Goal: Task Accomplishment & Management: Manage account settings

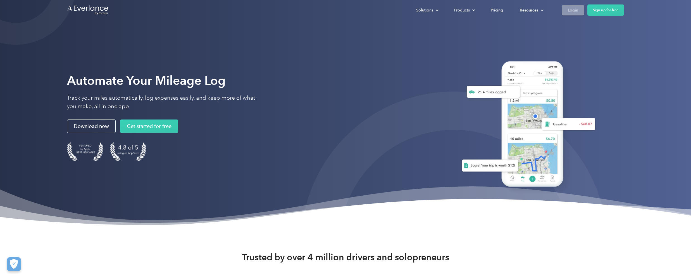
click at [576, 12] on div "Login" at bounding box center [573, 10] width 10 height 7
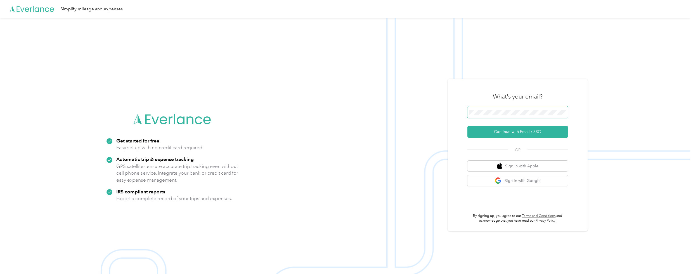
click at [520, 115] on span at bounding box center [517, 112] width 101 height 12
click at [519, 134] on button "Continue with Email / SSO" at bounding box center [517, 132] width 101 height 12
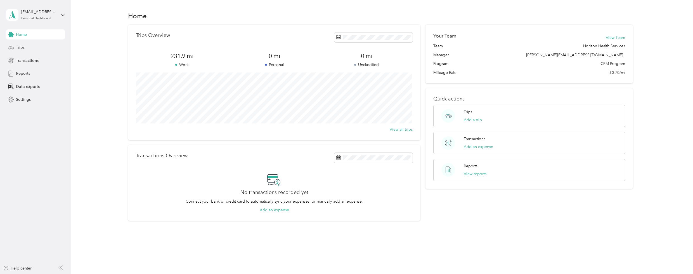
click at [29, 46] on div "Trips" at bounding box center [35, 47] width 59 height 10
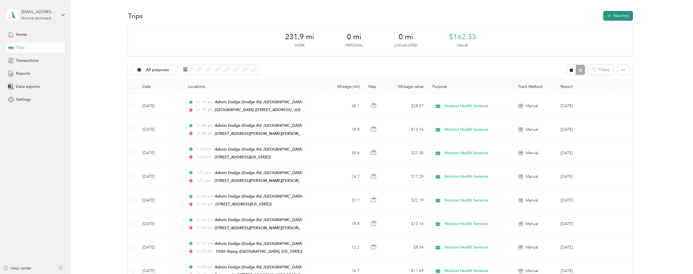
click at [605, 17] on button "New trip" at bounding box center [618, 16] width 30 height 10
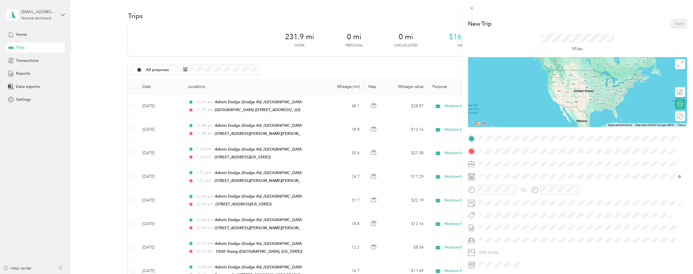
click at [492, 163] on div "Admin Dodge Dodge Rd, 14068, Getzville, New York, United States" at bounding box center [527, 164] width 77 height 12
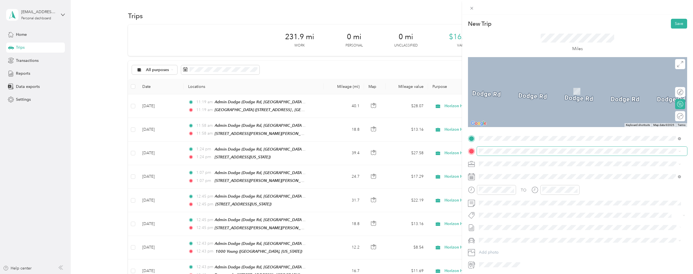
click at [494, 154] on span at bounding box center [582, 150] width 210 height 9
click at [513, 174] on div "699 Hertel" at bounding box center [532, 172] width 87 height 5
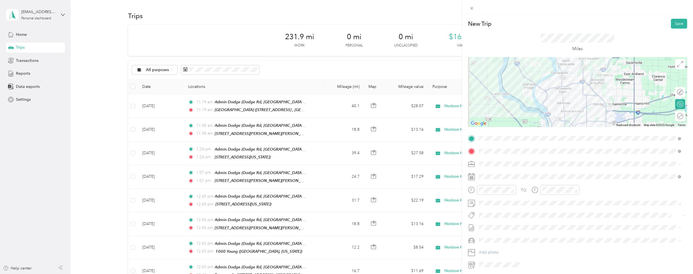
click at [474, 178] on icon at bounding box center [471, 176] width 7 height 7
click at [475, 178] on div at bounding box center [577, 176] width 219 height 9
click at [487, 177] on div at bounding box center [577, 176] width 219 height 9
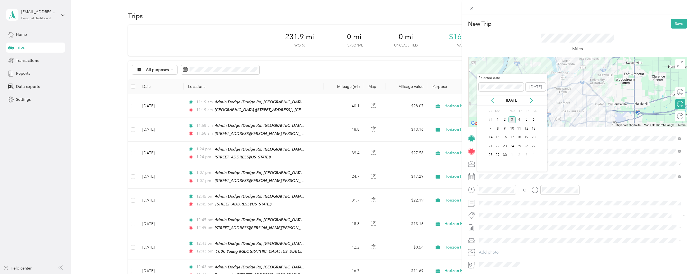
click at [492, 103] on icon at bounding box center [492, 101] width 6 height 6
click at [501, 144] on div "22" at bounding box center [504, 145] width 7 height 7
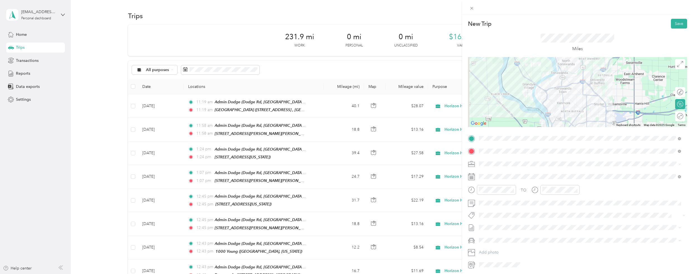
click at [683, 117] on div "Round trip" at bounding box center [683, 116] width 0 height 6
click at [673, 117] on div at bounding box center [677, 116] width 12 height 6
click at [675, 26] on button "Save" at bounding box center [679, 24] width 16 height 10
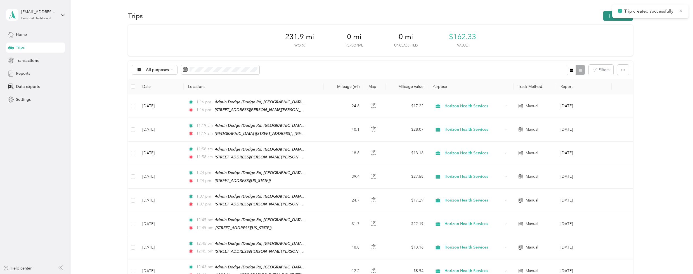
click at [606, 16] on icon "button" at bounding box center [609, 16] width 6 height 6
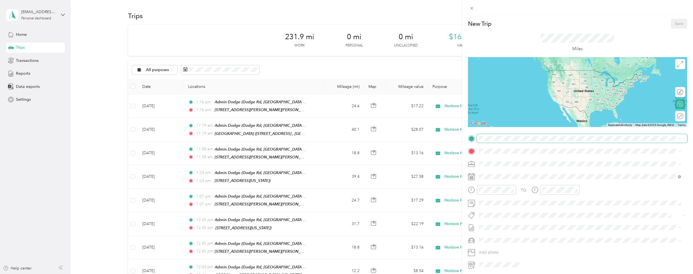
click at [492, 141] on span at bounding box center [582, 138] width 210 height 9
click at [493, 158] on strong "Admin Dodge" at bounding box center [502, 160] width 26 height 5
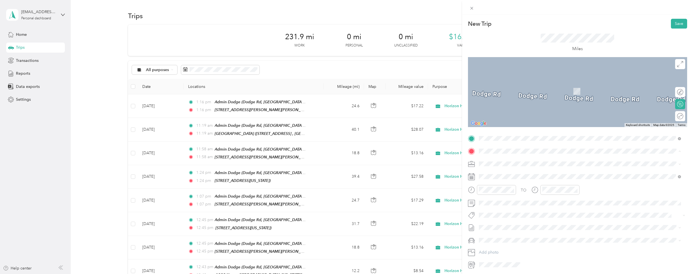
click at [501, 205] on div "1370 NFB Niagara Falls Boulevard, 14150, Tonawanda, New York, United States" at bounding box center [580, 212] width 198 height 14
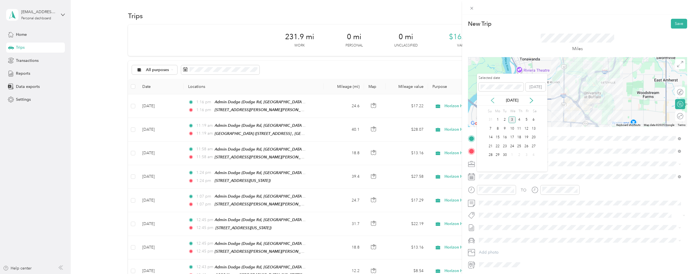
click at [490, 101] on icon at bounding box center [492, 101] width 6 height 6
click at [508, 137] on div "15" at bounding box center [504, 137] width 7 height 7
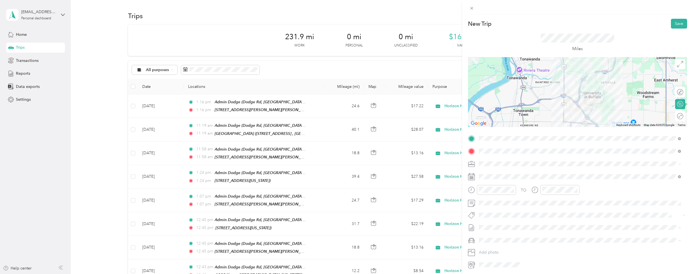
click at [675, 116] on div "Round trip" at bounding box center [680, 116] width 10 height 10
click at [673, 118] on div at bounding box center [677, 116] width 12 height 6
click at [675, 25] on button "Save" at bounding box center [679, 24] width 16 height 10
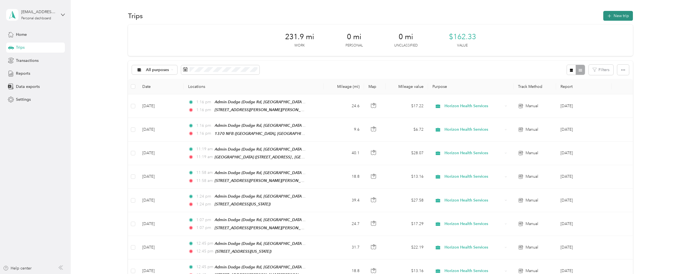
click at [607, 18] on icon "button" at bounding box center [609, 16] width 6 height 6
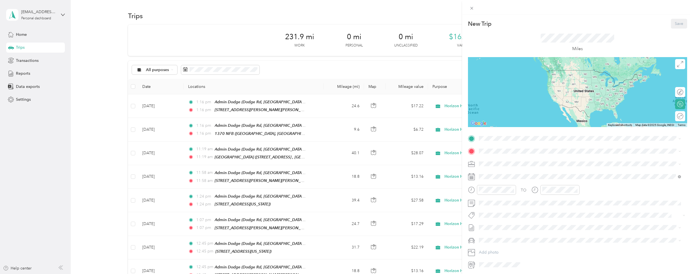
click at [515, 146] on div "TO Add photo" at bounding box center [577, 201] width 219 height 135
click at [513, 141] on span at bounding box center [582, 138] width 210 height 9
click at [509, 156] on li "Admin Dodge Dodge Rd, 14068, Getzville, New York, United States" at bounding box center [580, 164] width 206 height 18
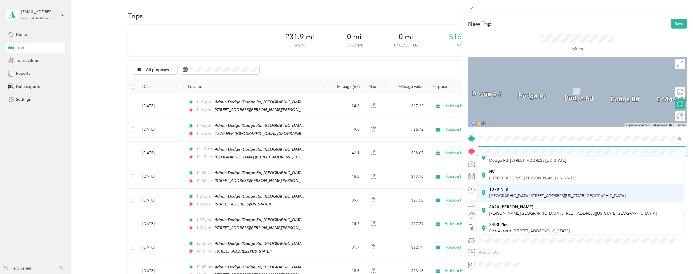
scroll to position [28, 0]
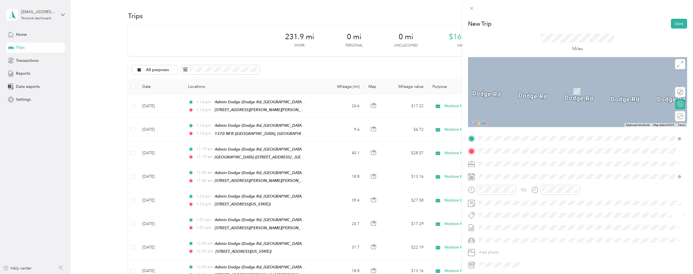
click at [513, 193] on li "3020 Bailey Bailey Avenue, 14215, Buffalo, New York, United States" at bounding box center [580, 201] width 206 height 18
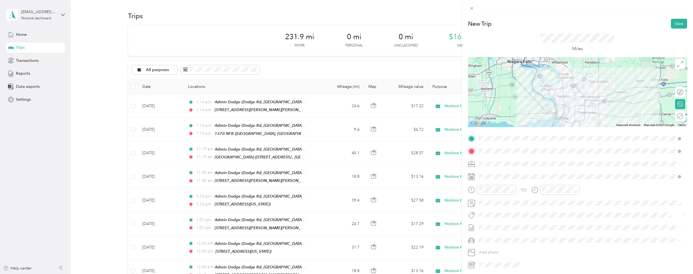
click at [678, 118] on circle at bounding box center [680, 116] width 6 height 6
click at [672, 116] on div at bounding box center [674, 115] width 5 height 5
click at [483, 179] on span at bounding box center [582, 176] width 210 height 9
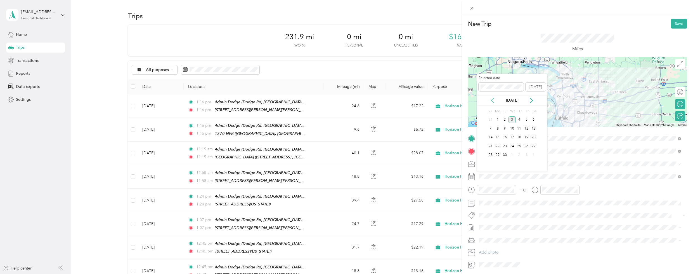
click at [495, 100] on icon at bounding box center [492, 101] width 6 height 6
click at [506, 137] on div "15" at bounding box center [504, 137] width 7 height 7
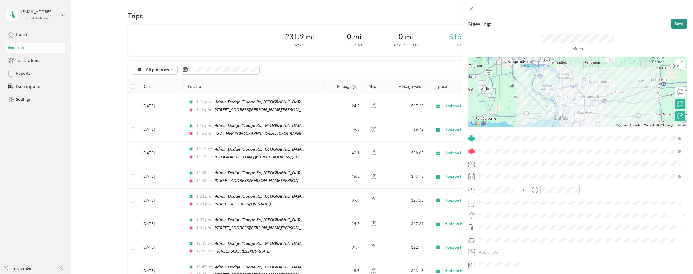
click at [671, 25] on button "Save" at bounding box center [679, 24] width 16 height 10
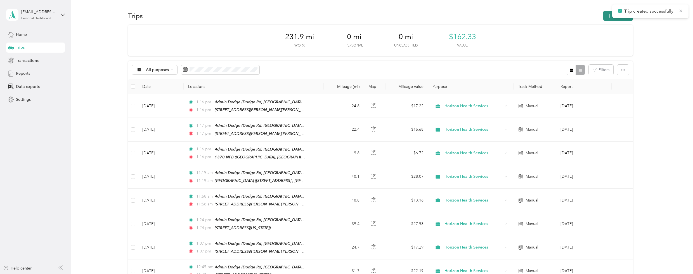
click at [607, 18] on icon "button" at bounding box center [609, 16] width 6 height 6
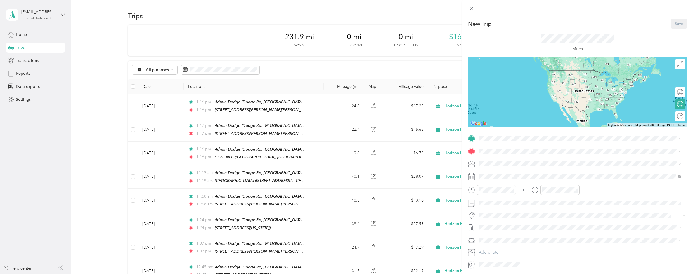
click at [496, 157] on div "Admin Dodge Dodge Rd, 14068, Getzville, New York, United States" at bounding box center [580, 164] width 198 height 14
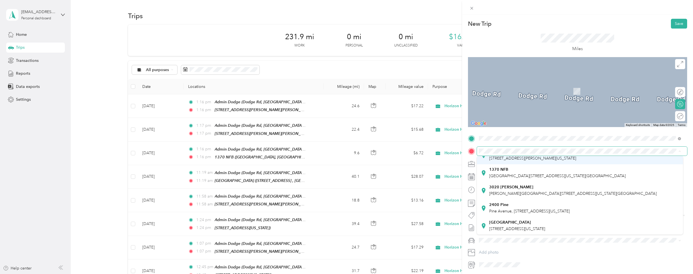
scroll to position [110, 0]
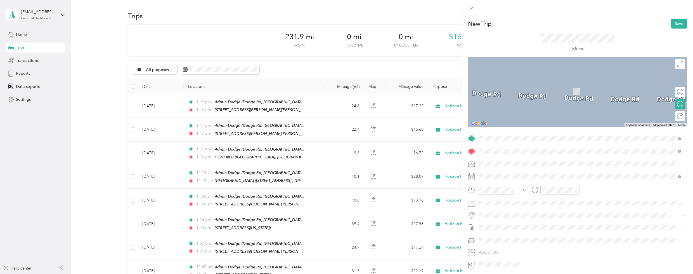
click at [545, 170] on div "699 Hertel Hertel Avenue, 14216, Buffalo, New York, United States" at bounding box center [580, 177] width 198 height 14
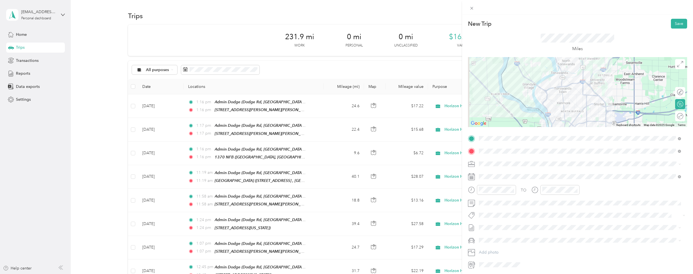
click at [685, 115] on span "Round trip" at bounding box center [694, 116] width 19 height 4
click at [672, 116] on div at bounding box center [674, 115] width 5 height 5
click at [674, 22] on button "Save" at bounding box center [679, 24] width 16 height 10
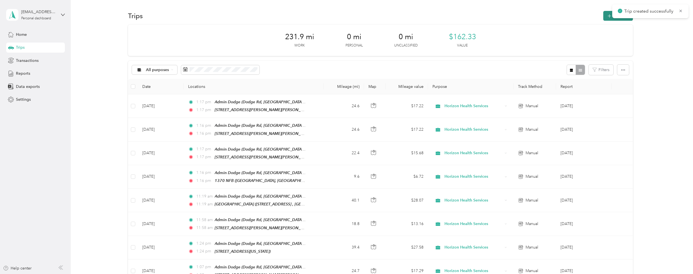
click at [603, 17] on button "New trip" at bounding box center [618, 16] width 30 height 10
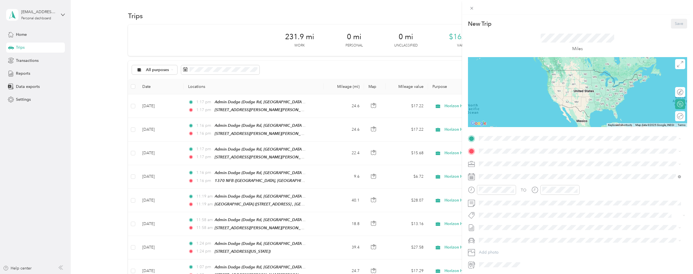
click at [483, 159] on div "Admin Dodge Dodge Rd, 14068, Getzville, New York, United States" at bounding box center [580, 164] width 198 height 14
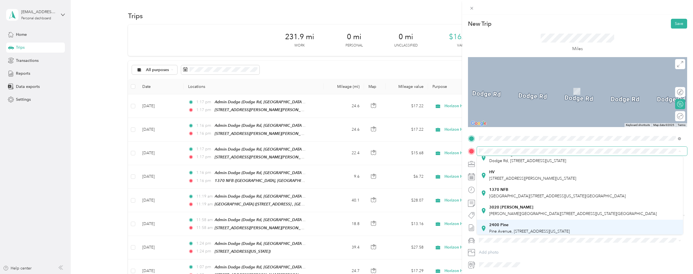
scroll to position [28, 0]
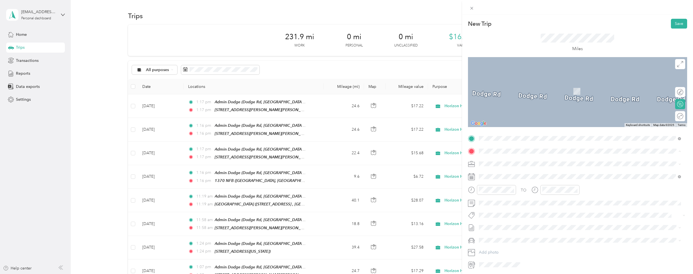
click at [507, 203] on span "Bailey Avenue, 14215, Buffalo, New York, United States" at bounding box center [572, 204] width 167 height 5
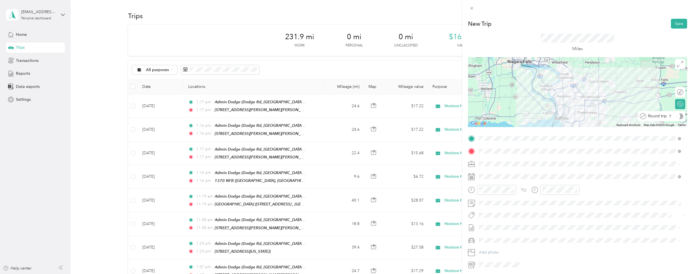
click at [677, 115] on div at bounding box center [680, 116] width 6 height 6
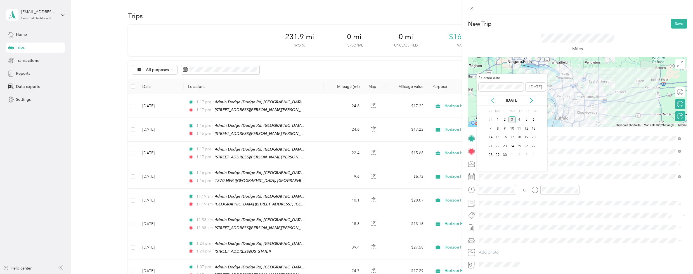
click at [491, 100] on icon at bounding box center [492, 101] width 6 height 6
click at [502, 131] on div "8" at bounding box center [504, 128] width 7 height 7
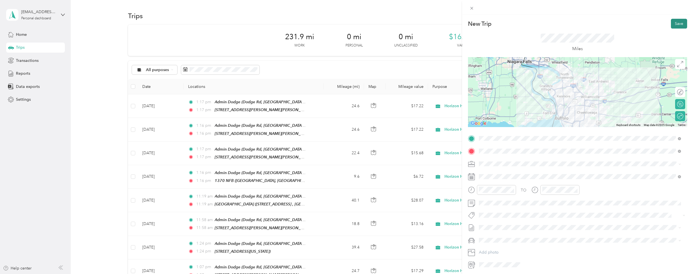
click at [674, 26] on button "Save" at bounding box center [679, 24] width 16 height 10
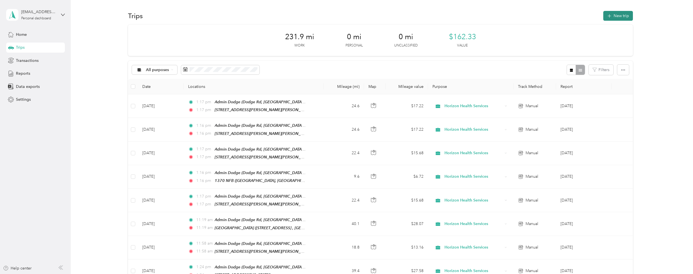
click at [606, 18] on button "New trip" at bounding box center [618, 16] width 30 height 10
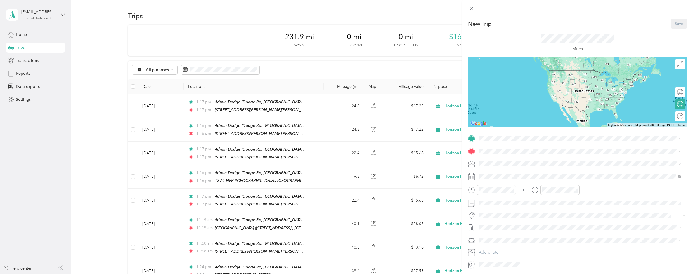
click at [501, 157] on div "Admin Dodge Dodge Rd, 14068, Getzville, New York, United States" at bounding box center [580, 164] width 198 height 14
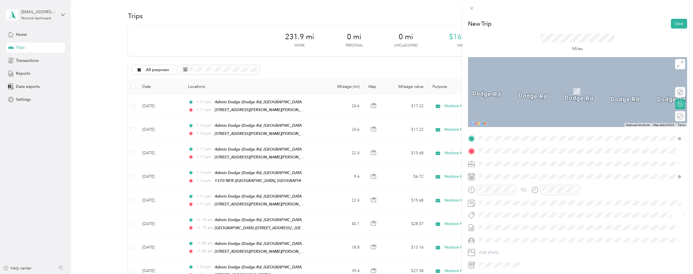
click at [505, 195] on span "Inducon Drive East, 14132, Sanborn, New York, United States" at bounding box center [532, 196] width 87 height 5
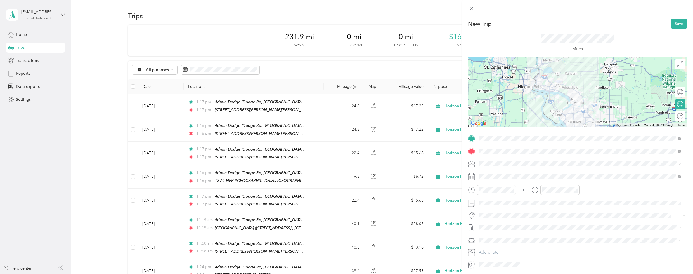
click at [676, 118] on div "Round trip" at bounding box center [680, 116] width 10 height 10
click at [678, 116] on div at bounding box center [679, 115] width 2 height 5
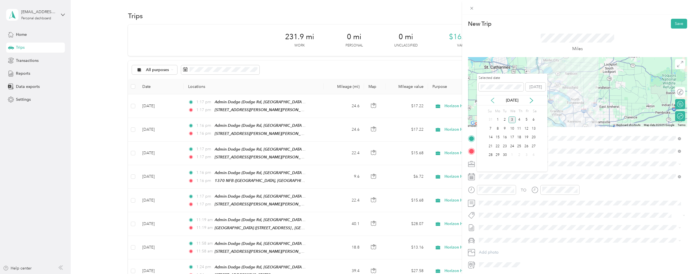
click at [493, 101] on icon at bounding box center [492, 101] width 6 height 6
click at [517, 146] on div "24" at bounding box center [518, 145] width 7 height 7
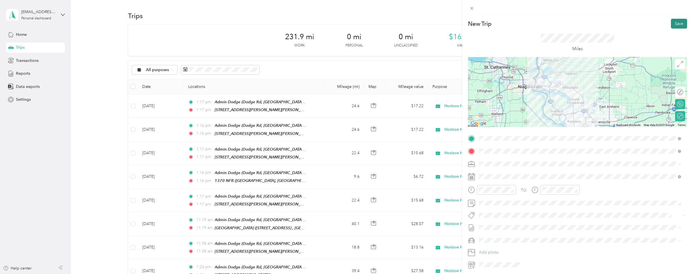
click at [671, 25] on button "Save" at bounding box center [679, 24] width 16 height 10
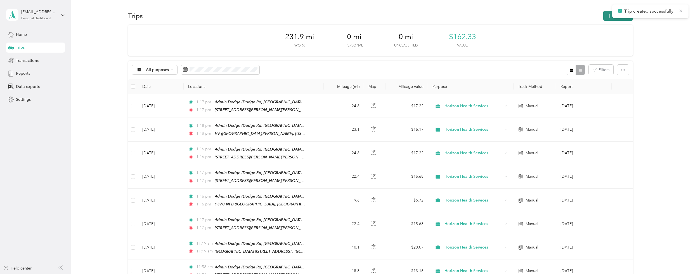
click at [608, 20] on button "New trip" at bounding box center [618, 16] width 30 height 10
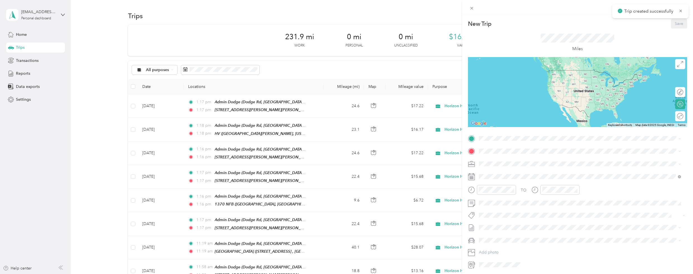
click at [534, 143] on div "TO Add photo" at bounding box center [577, 201] width 219 height 135
click at [523, 158] on div "Admin Dodge" at bounding box center [527, 160] width 77 height 5
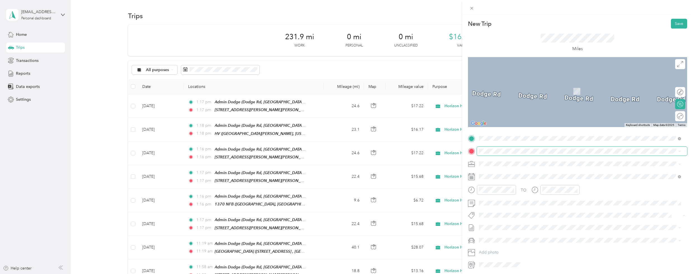
click at [522, 154] on span at bounding box center [582, 150] width 210 height 9
click at [524, 147] on span at bounding box center [582, 150] width 210 height 9
click at [517, 189] on div "HV" at bounding box center [532, 190] width 87 height 5
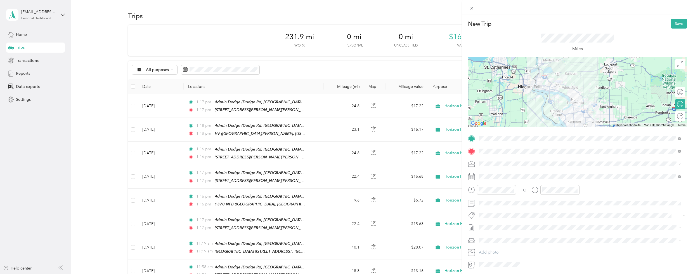
click at [677, 118] on div "Round trip" at bounding box center [680, 116] width 10 height 10
click at [672, 115] on div at bounding box center [674, 115] width 5 height 5
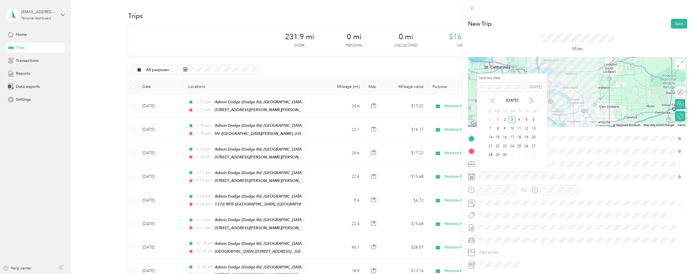
click at [492, 103] on icon at bounding box center [492, 101] width 6 height 6
click at [494, 103] on icon at bounding box center [492, 100] width 3 height 5
click at [518, 146] on div "24" at bounding box center [518, 145] width 7 height 7
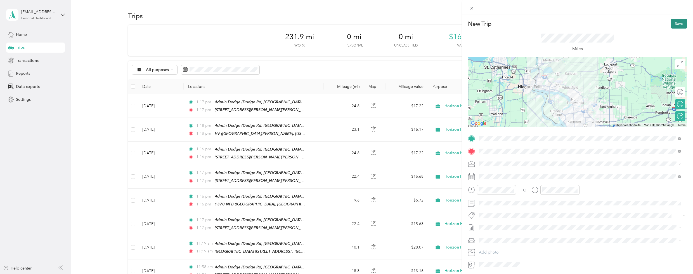
click at [675, 25] on button "Save" at bounding box center [679, 24] width 16 height 10
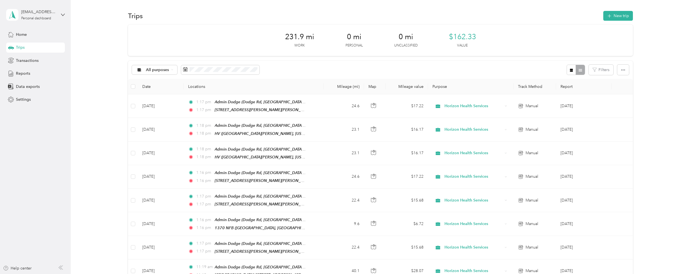
click at [612, 13] on button "New trip" at bounding box center [618, 16] width 30 height 10
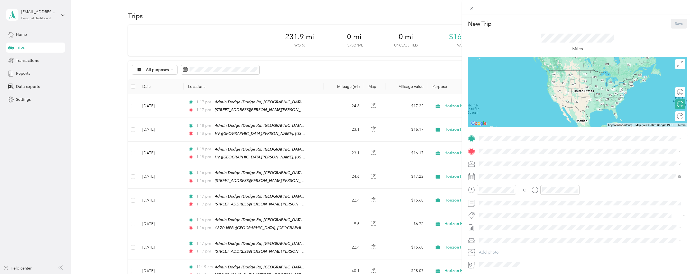
click at [492, 157] on div "Admin Dodge Dodge Rd, 14068, Getzville, New York, United States" at bounding box center [580, 163] width 198 height 14
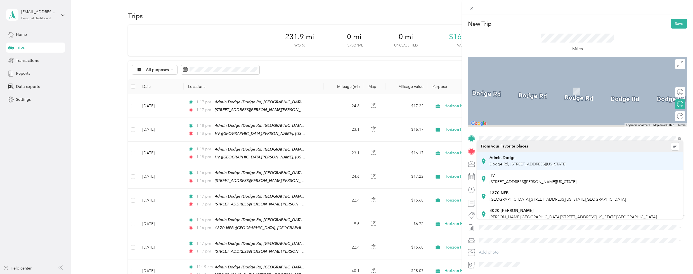
click at [492, 154] on span at bounding box center [582, 150] width 210 height 9
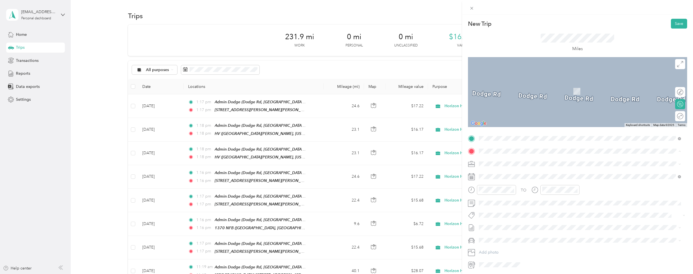
click at [499, 224] on strong "3020 Bailey" at bounding box center [511, 225] width 44 height 5
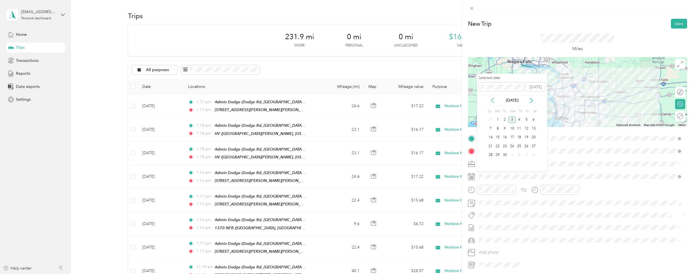
click at [495, 99] on icon at bounding box center [492, 101] width 6 height 6
click at [511, 146] on div "23" at bounding box center [511, 145] width 7 height 7
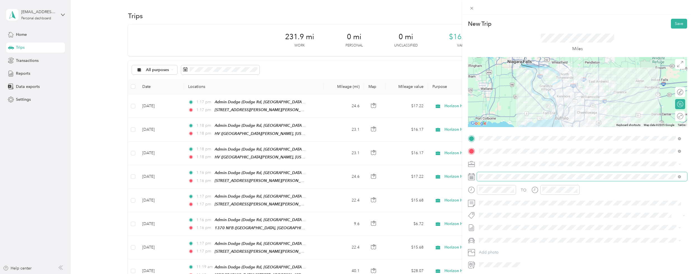
click at [501, 172] on span at bounding box center [582, 176] width 210 height 9
click at [501, 173] on span at bounding box center [582, 176] width 210 height 9
click at [474, 176] on icon at bounding box center [471, 176] width 7 height 7
click at [471, 176] on rect at bounding box center [471, 176] width 1 height 1
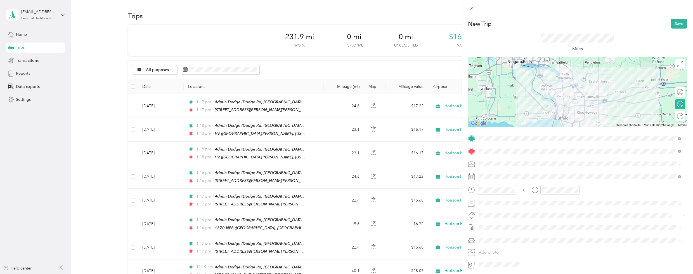
click at [471, 176] on rect at bounding box center [471, 176] width 1 height 1
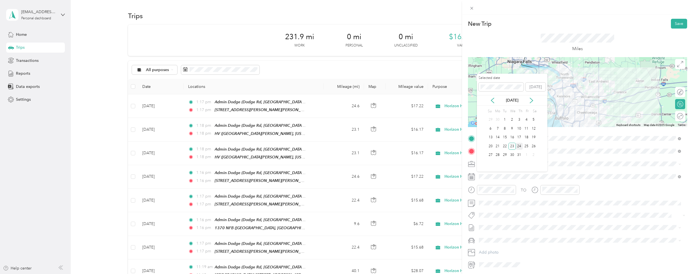
click at [518, 146] on div "24" at bounding box center [518, 145] width 7 height 7
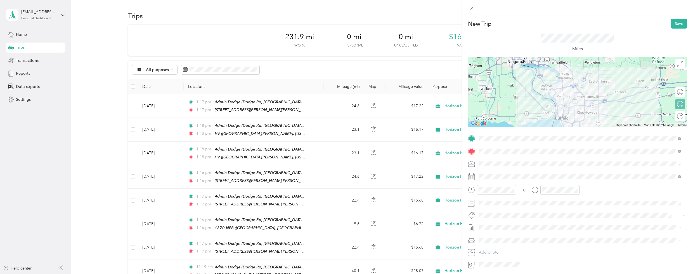
click at [675, 116] on div "Round trip" at bounding box center [680, 116] width 10 height 10
click at [674, 118] on div at bounding box center [677, 116] width 12 height 6
click at [672, 23] on button "Save" at bounding box center [679, 24] width 16 height 10
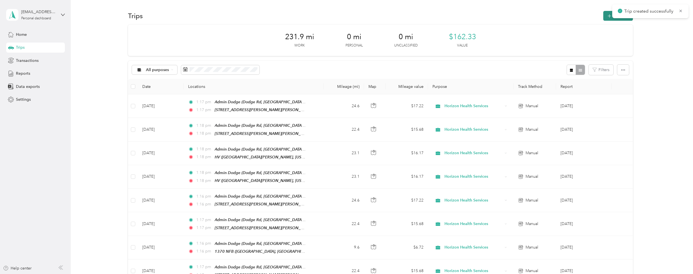
click at [607, 15] on icon "button" at bounding box center [609, 16] width 6 height 6
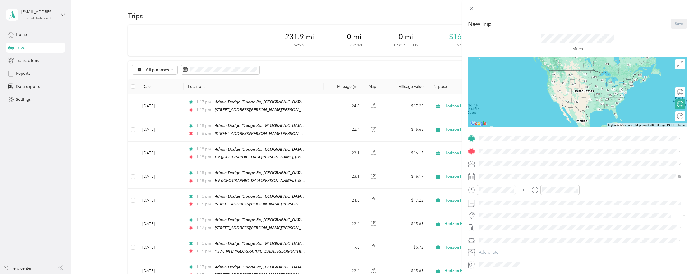
click at [494, 162] on div "Admin Dodge Dodge Rd, 14068, Getzville, New York, United States" at bounding box center [527, 164] width 77 height 12
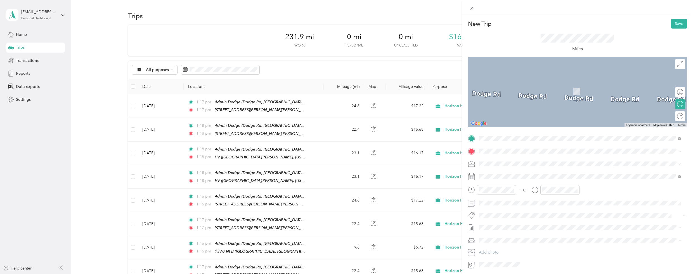
click at [503, 226] on strong "3020 Bailey" at bounding box center [511, 225] width 44 height 5
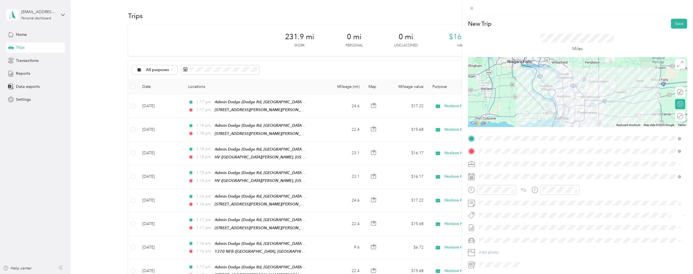
click at [675, 120] on div "Round trip" at bounding box center [680, 116] width 10 height 10
click at [675, 116] on div at bounding box center [677, 116] width 12 height 6
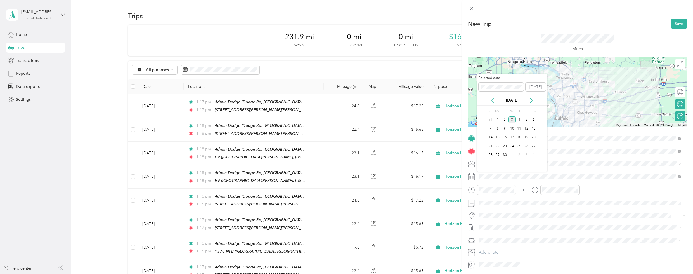
click at [493, 101] on icon at bounding box center [492, 101] width 6 height 6
click at [499, 138] on div "11" at bounding box center [497, 137] width 7 height 7
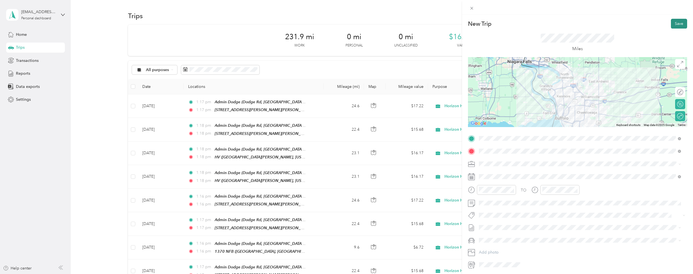
click at [671, 24] on button "Save" at bounding box center [679, 24] width 16 height 10
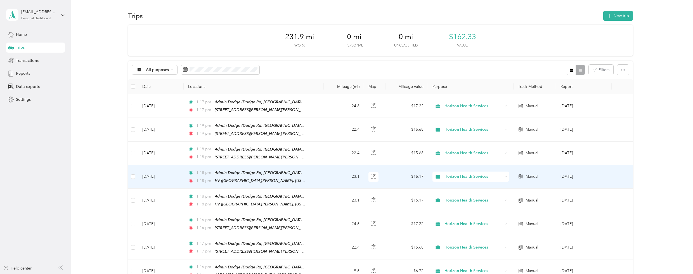
click at [282, 174] on div "1:18 pm Admin Dodge (Dodge Rd, Getzville, New York) 1:18 pm HV (Inducon Drive E…" at bounding box center [246, 176] width 117 height 14
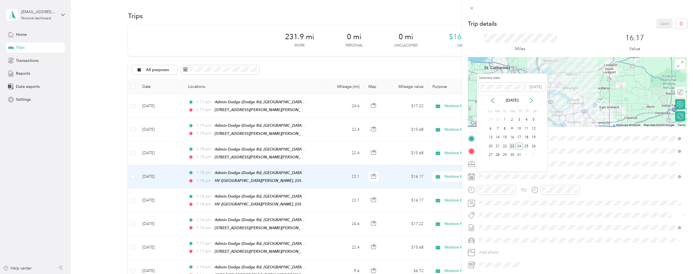
click at [513, 148] on div "23" at bounding box center [511, 145] width 7 height 7
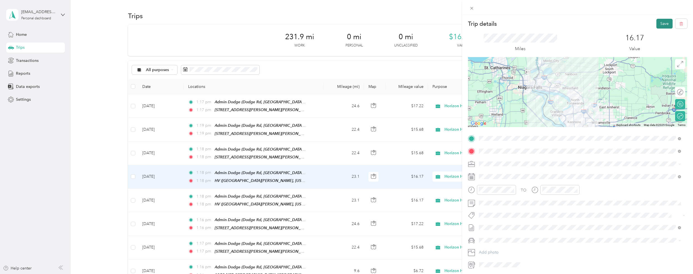
click at [656, 23] on button "Save" at bounding box center [664, 24] width 16 height 10
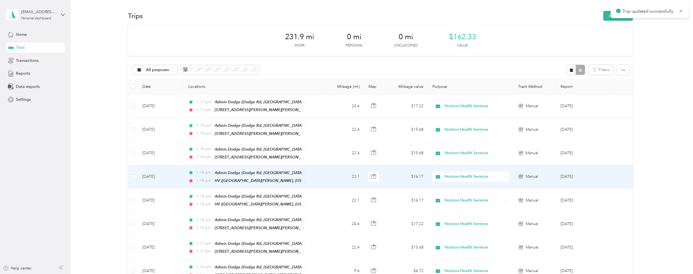
click at [303, 173] on div "1:18 pm Admin Dodge (Dodge Rd, Getzville, New York)" at bounding box center [246, 172] width 117 height 6
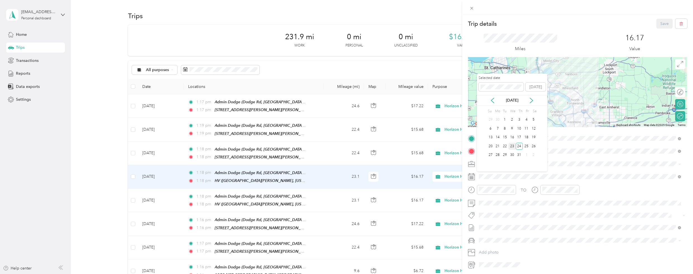
click at [511, 146] on div "23" at bounding box center [511, 145] width 7 height 7
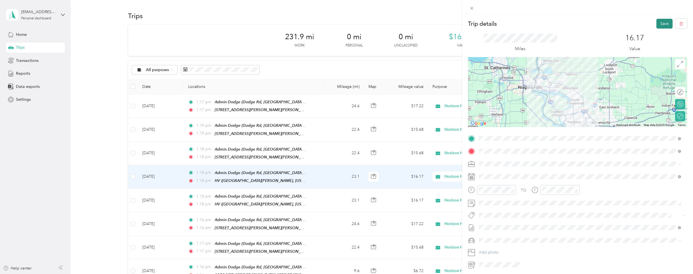
click at [658, 26] on button "Save" at bounding box center [664, 24] width 16 height 10
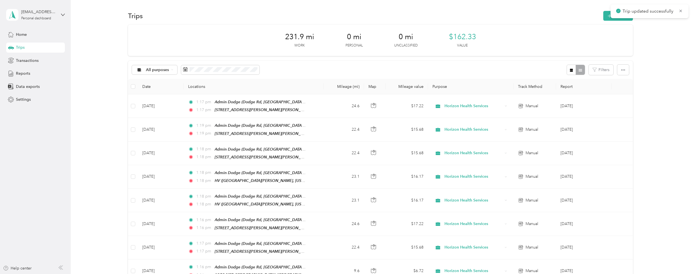
click at [39, 47] on div "Trips" at bounding box center [35, 47] width 59 height 10
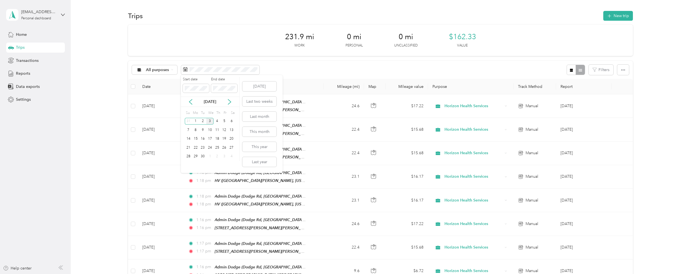
click at [194, 103] on div "Sep 2025" at bounding box center [210, 102] width 58 height 6
click at [190, 103] on icon at bounding box center [190, 101] width 3 height 5
click at [189, 103] on icon at bounding box center [191, 102] width 6 height 6
click at [218, 130] on div "10" at bounding box center [216, 129] width 7 height 7
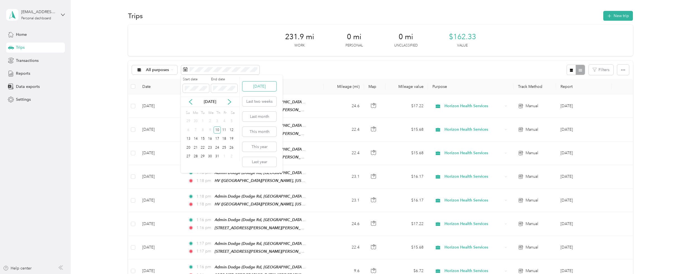
click at [245, 91] on button "Today" at bounding box center [259, 86] width 34 height 10
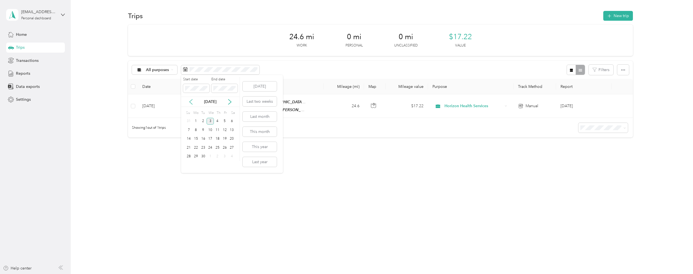
click at [192, 101] on icon at bounding box center [191, 102] width 6 height 6
click at [229, 103] on icon at bounding box center [229, 101] width 3 height 5
click at [226, 127] on div "11" at bounding box center [224, 129] width 7 height 7
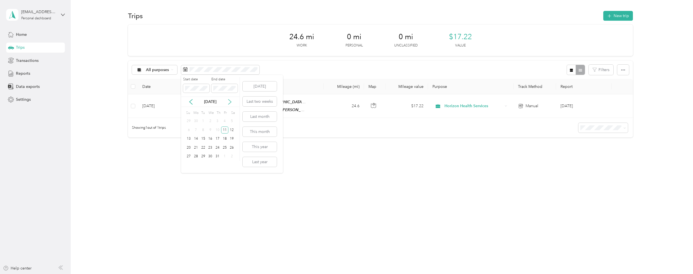
click at [231, 103] on icon at bounding box center [230, 102] width 6 height 6
click at [211, 120] on div "3" at bounding box center [209, 121] width 7 height 7
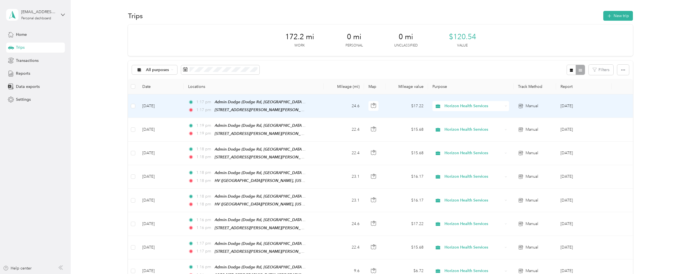
click at [139, 106] on td "Sep 3, 2025" at bounding box center [161, 105] width 46 height 23
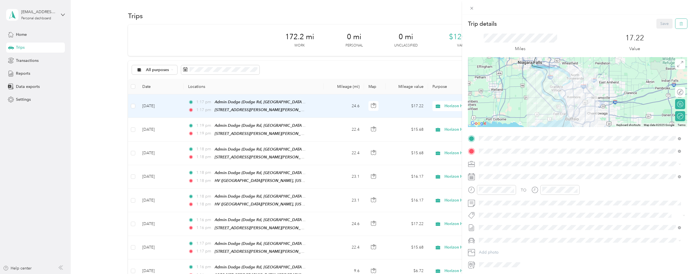
click at [679, 25] on icon "button" at bounding box center [681, 24] width 4 height 4
click at [656, 32] on button "Yes" at bounding box center [660, 30] width 11 height 9
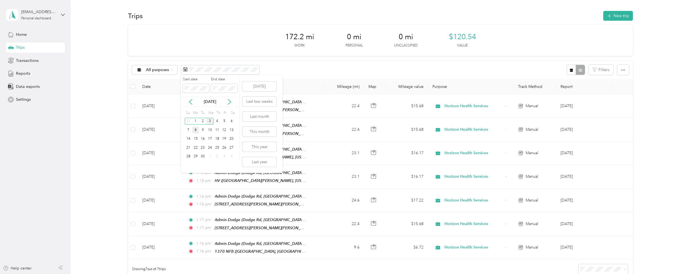
click at [197, 129] on div "8" at bounding box center [195, 129] width 7 height 7
click at [193, 104] on div "Sep 2025" at bounding box center [210, 102] width 58 height 6
click at [192, 104] on icon at bounding box center [191, 102] width 6 height 6
click at [192, 102] on icon at bounding box center [191, 102] width 6 height 6
click at [201, 128] on div "8" at bounding box center [202, 129] width 7 height 7
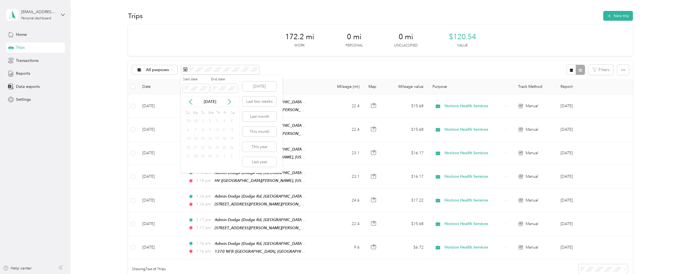
click at [200, 130] on div "8" at bounding box center [202, 129] width 7 height 7
click at [230, 104] on div "Jul 2025" at bounding box center [210, 102] width 58 height 6
click at [229, 102] on icon at bounding box center [230, 102] width 6 height 6
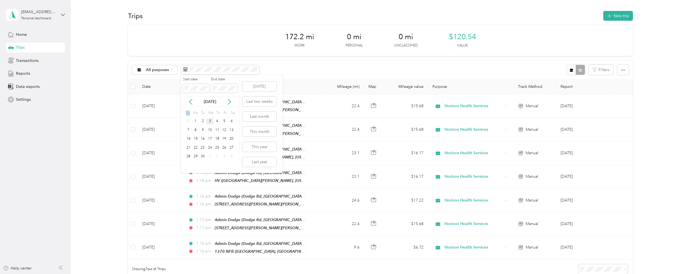
click at [212, 122] on div "3" at bounding box center [209, 121] width 7 height 7
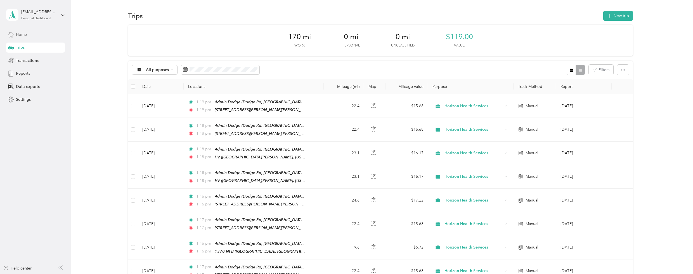
click at [41, 38] on div "Home" at bounding box center [35, 34] width 59 height 10
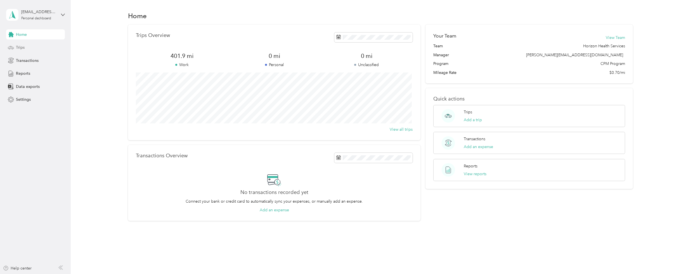
click at [11, 47] on icon at bounding box center [11, 47] width 6 height 6
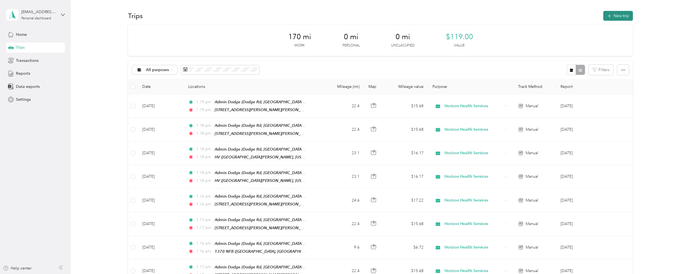
click at [627, 20] on button "New trip" at bounding box center [618, 16] width 30 height 10
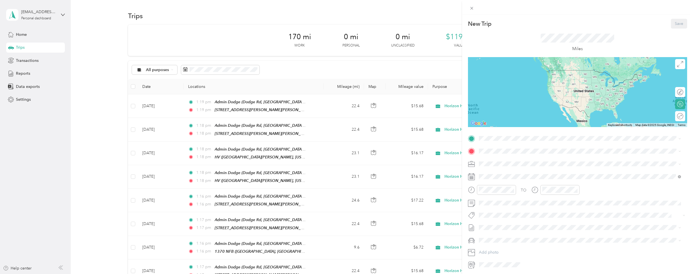
click at [498, 169] on div "Admin Dodge Dodge Rd, 14068, Getzville, New York, United States" at bounding box center [580, 163] width 198 height 14
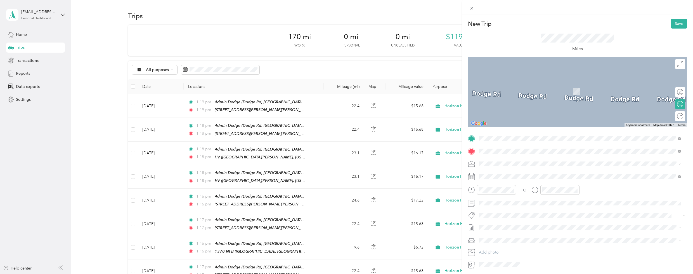
click at [514, 184] on li "699 Hertel Hertel Avenue, 14216, Buffalo, New York, United States" at bounding box center [580, 177] width 206 height 18
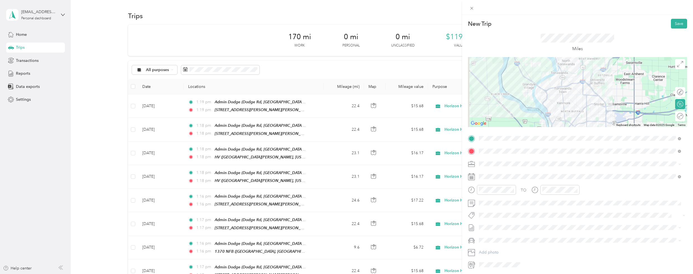
drag, startPoint x: 676, startPoint y: 117, endPoint x: 673, endPoint y: 118, distance: 3.0
click at [676, 117] on div "Round trip" at bounding box center [680, 116] width 10 height 10
click at [672, 113] on div "Round trip" at bounding box center [658, 116] width 53 height 10
click at [675, 118] on div "Round trip" at bounding box center [680, 116] width 10 height 10
click at [675, 117] on div at bounding box center [677, 116] width 12 height 6
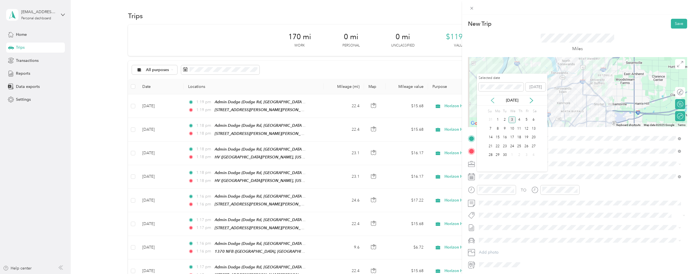
click at [493, 103] on icon at bounding box center [492, 100] width 3 height 5
click at [518, 137] on div "17" at bounding box center [518, 137] width 7 height 7
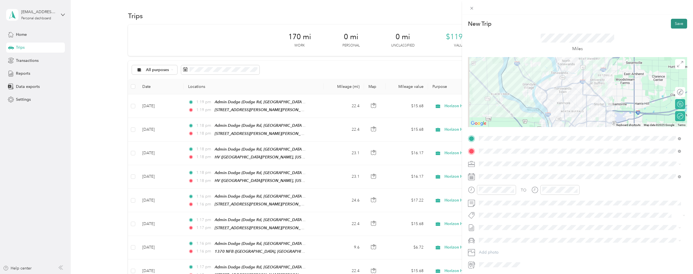
click at [673, 23] on button "Save" at bounding box center [679, 24] width 16 height 10
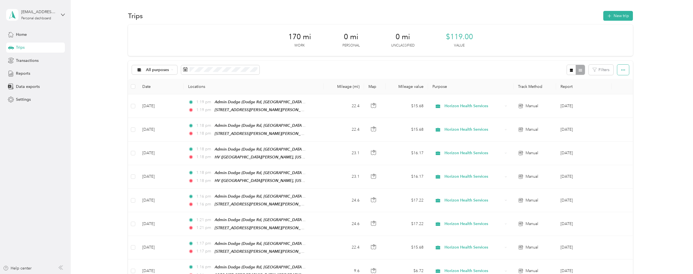
click at [623, 70] on icon "button" at bounding box center [623, 69] width 4 height 1
click at [615, 90] on span "Export" at bounding box center [614, 90] width 12 height 5
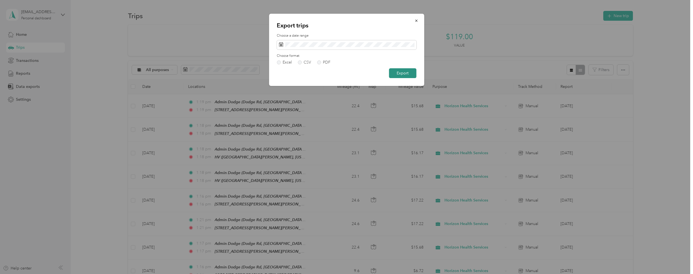
click at [408, 75] on button "Export" at bounding box center [402, 73] width 27 height 10
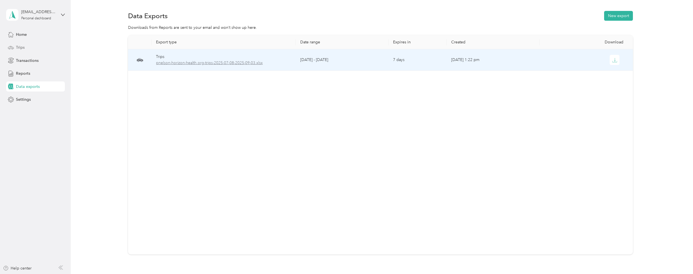
click at [259, 63] on span "pnelson-horizon-health.org-trips-2025-07-08-2025-09-03.xlsx" at bounding box center [223, 63] width 135 height 6
click at [233, 64] on span "pnelson-horizon-health.org-trips-2025-07-08-2025-09-03.xlsx" at bounding box center [223, 63] width 135 height 6
click at [613, 64] on button "button" at bounding box center [614, 60] width 10 height 10
